Goal: Transaction & Acquisition: Purchase product/service

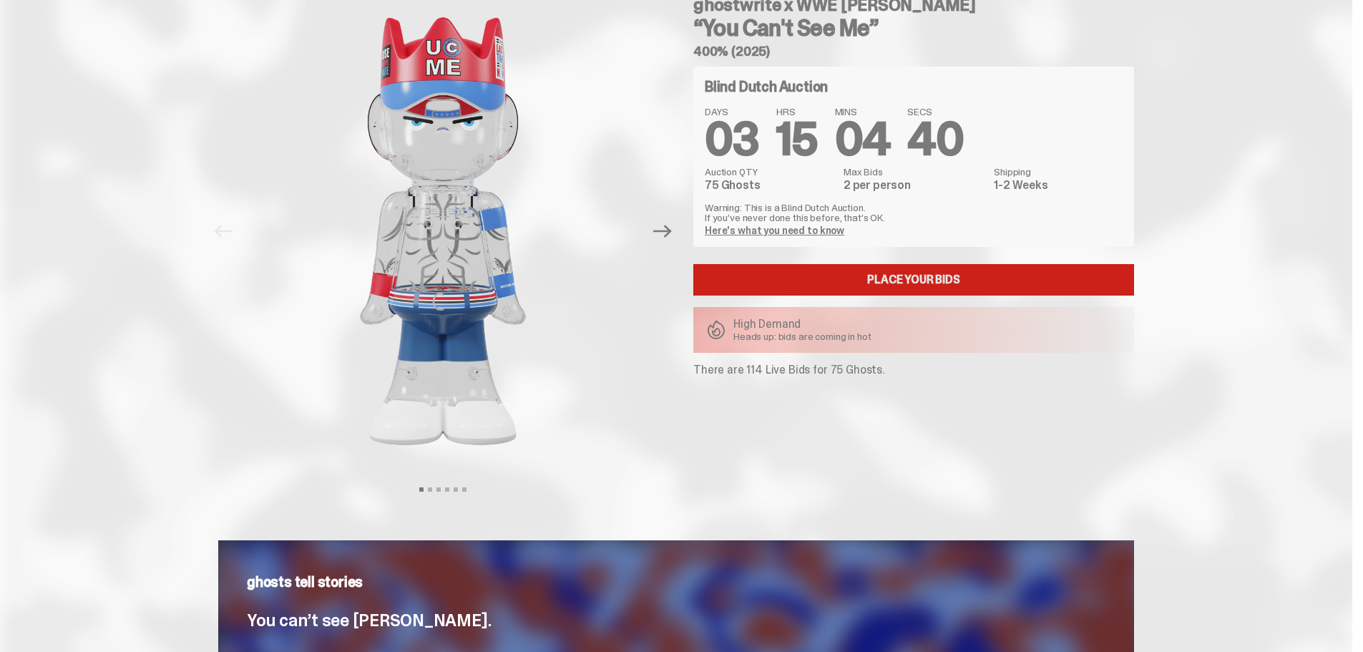
scroll to position [72, 0]
click at [894, 280] on link "Place your Bids" at bounding box center [913, 280] width 441 height 31
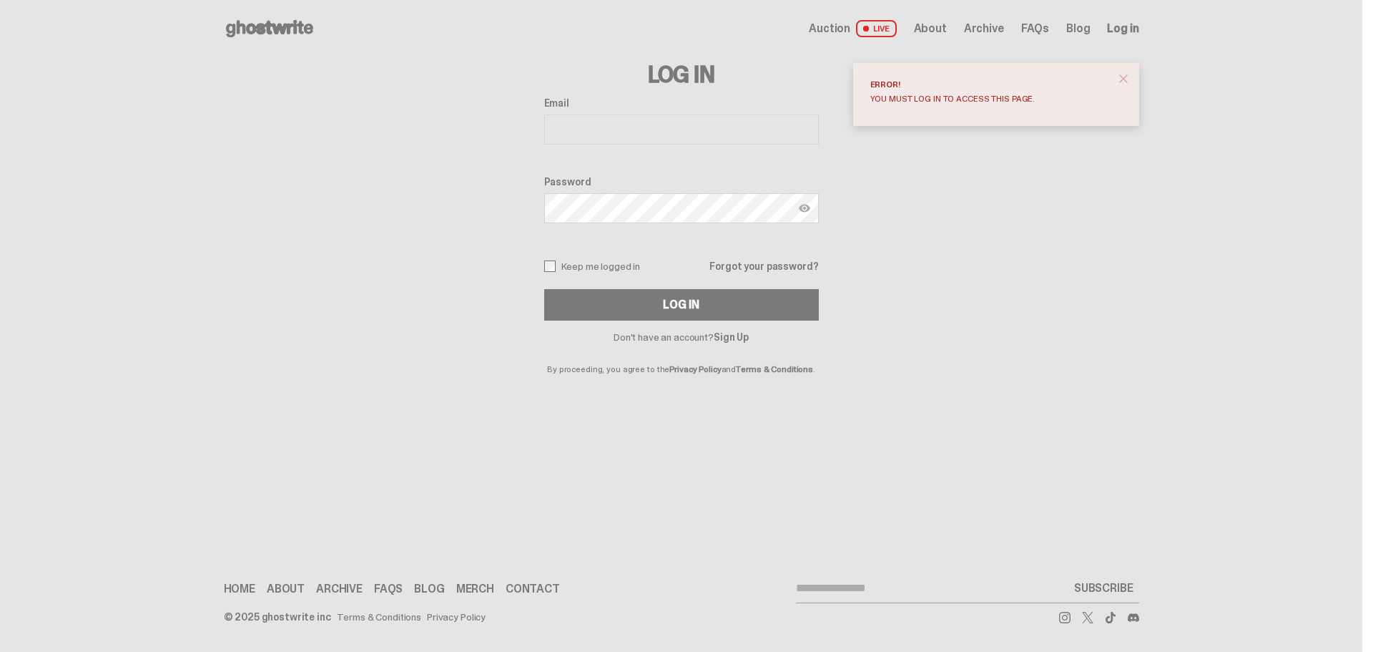
click at [838, 31] on span "Auction" at bounding box center [829, 28] width 41 height 11
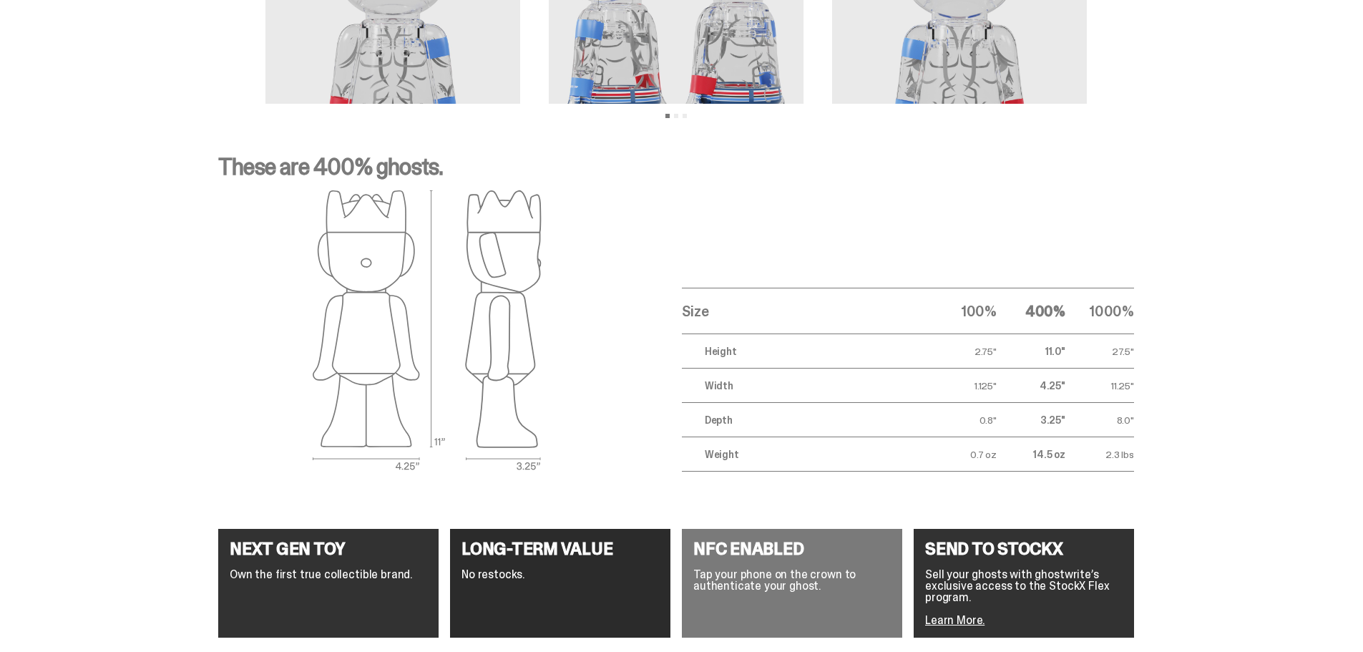
scroll to position [2620, 0]
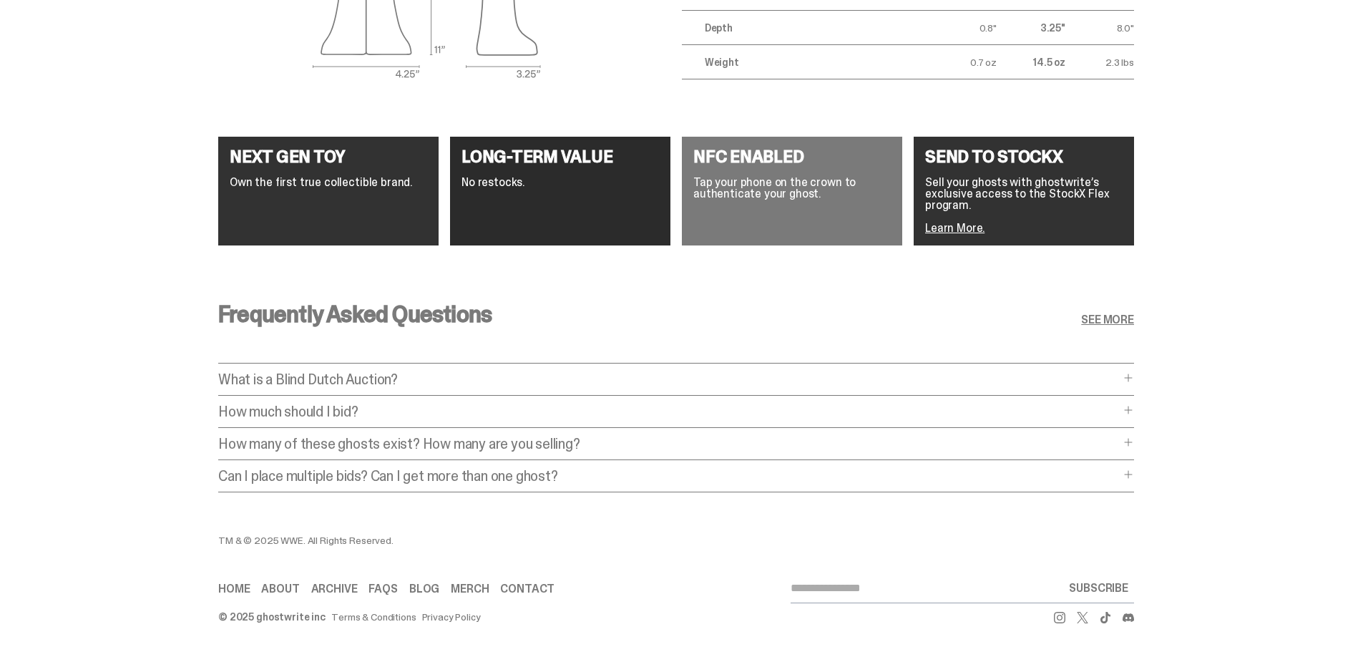
click at [358, 404] on p "How much should I bid?" at bounding box center [668, 411] width 901 height 14
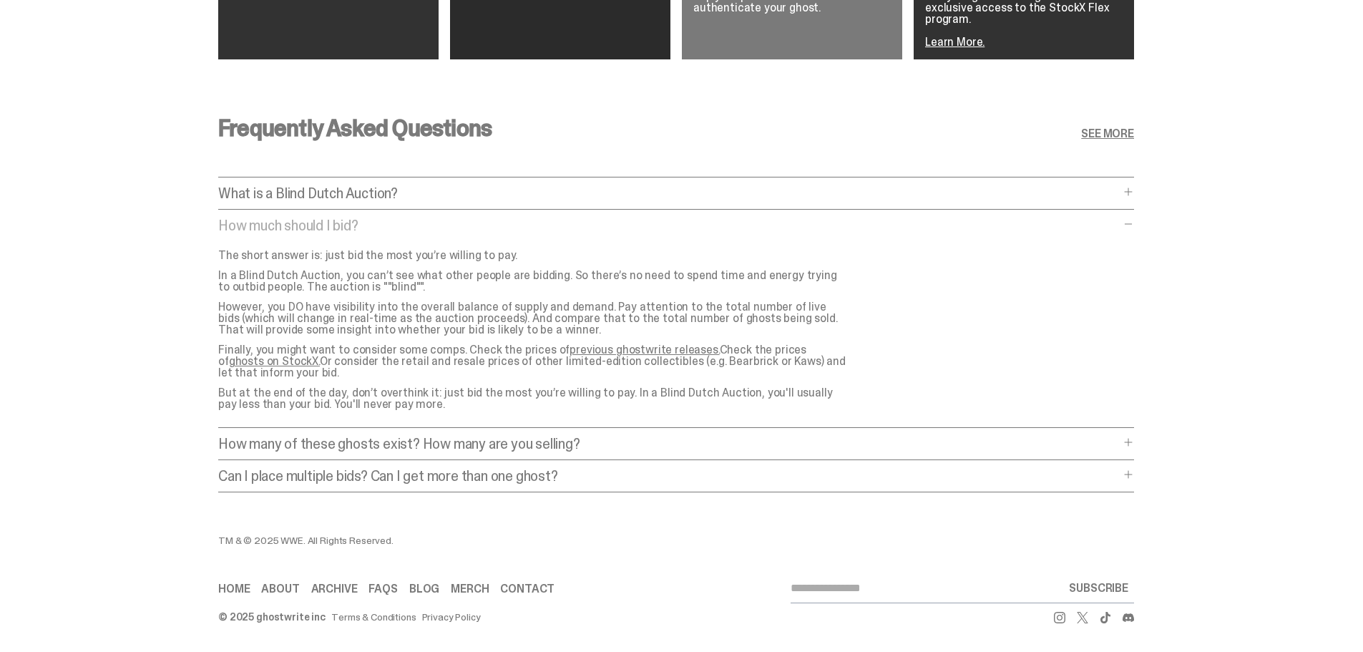
scroll to position [2806, 0]
